Goal: Find contact information: Find contact information

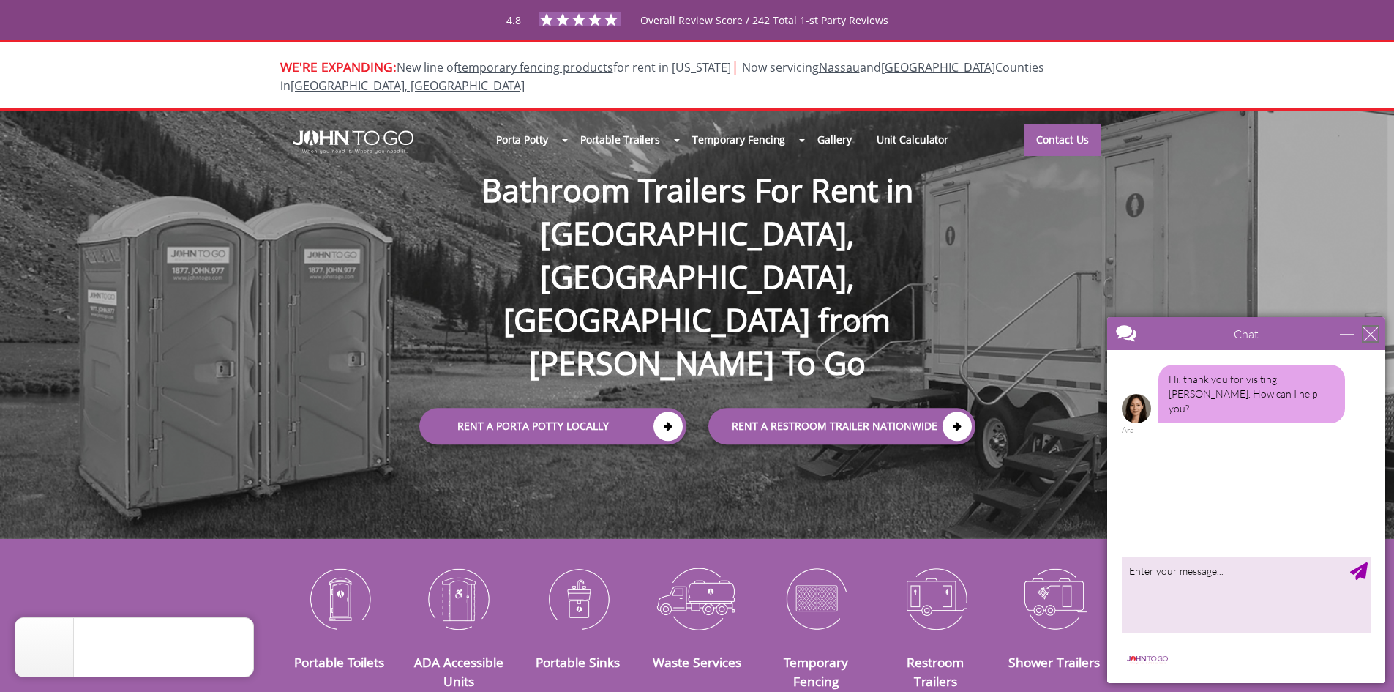
click at [1369, 337] on div "close" at bounding box center [1371, 333] width 15 height 15
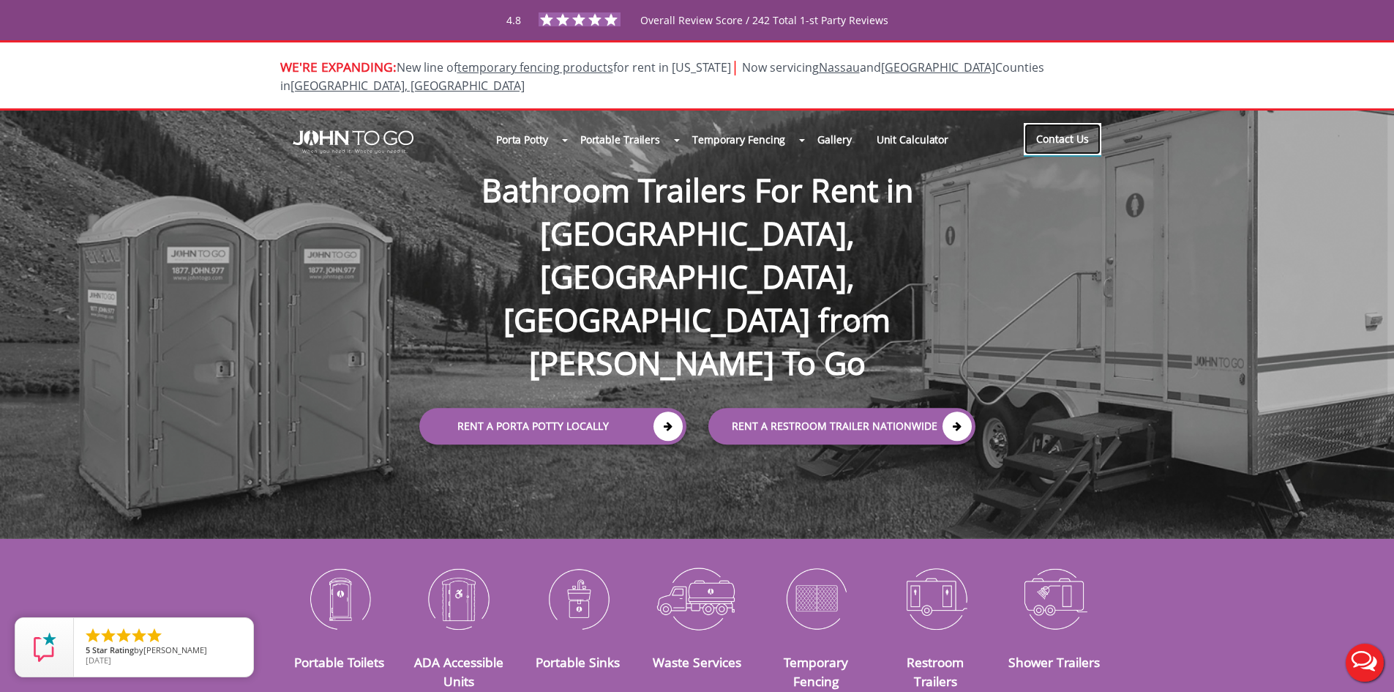
click at [1031, 127] on link "Contact Us" at bounding box center [1063, 139] width 78 height 32
